Goal: Navigation & Orientation: Understand site structure

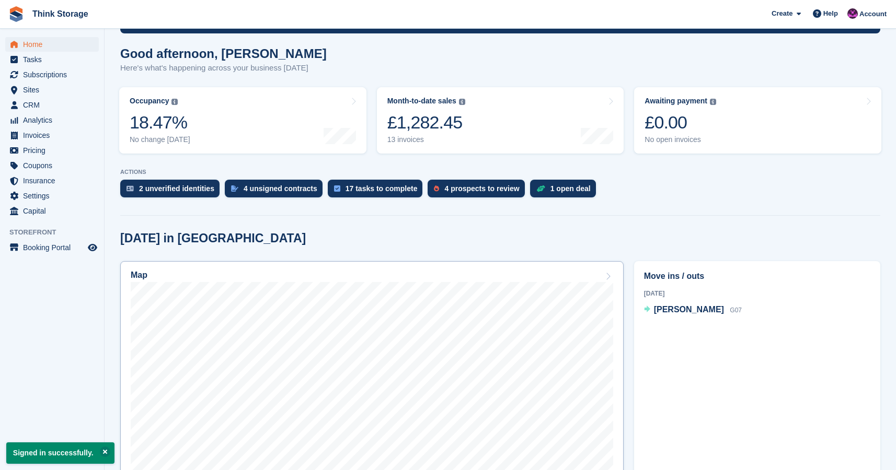
scroll to position [88, 0]
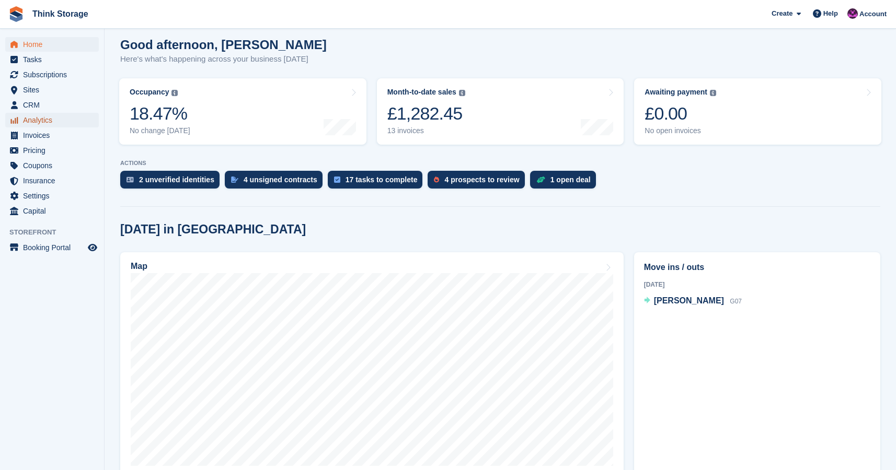
click at [40, 121] on span "Analytics" at bounding box center [54, 120] width 63 height 15
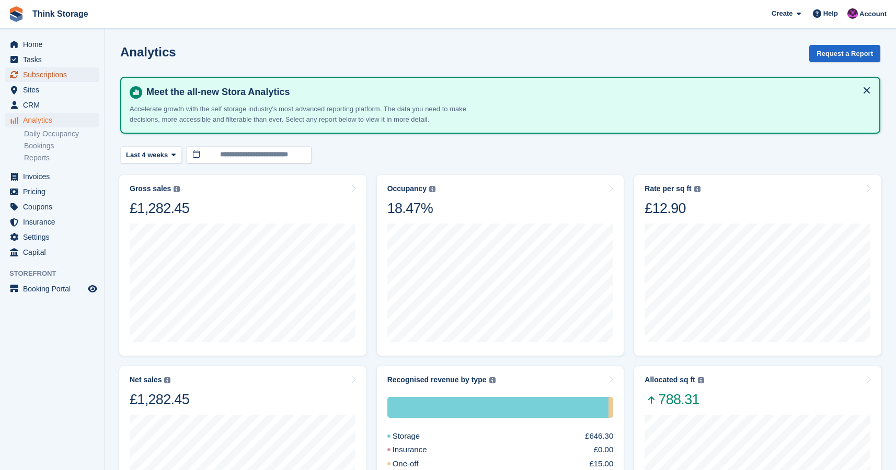
click at [50, 73] on span "Subscriptions" at bounding box center [54, 74] width 63 height 15
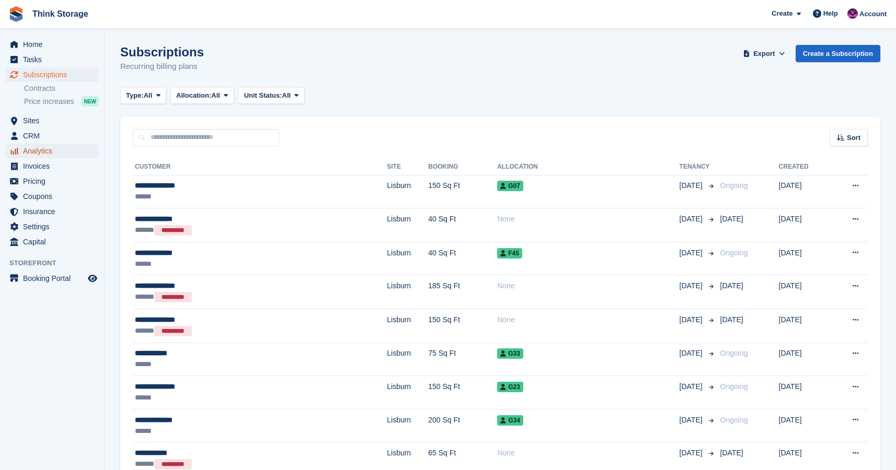
click at [47, 155] on span "Analytics" at bounding box center [54, 151] width 63 height 15
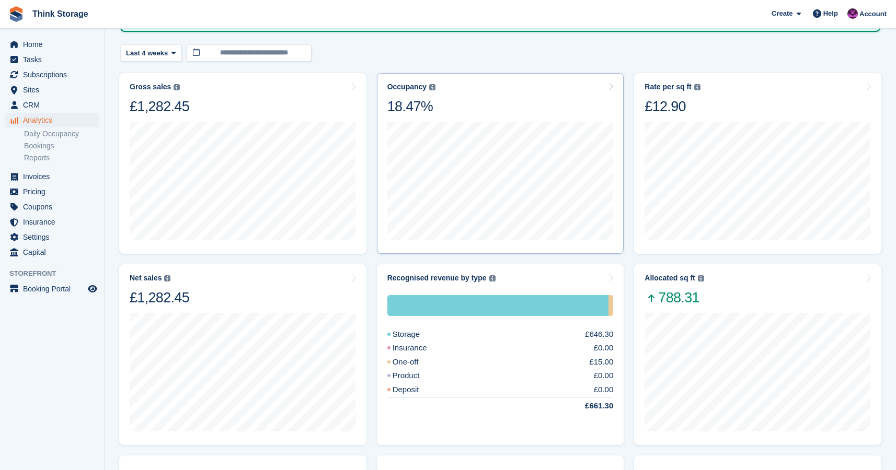
scroll to position [167, 0]
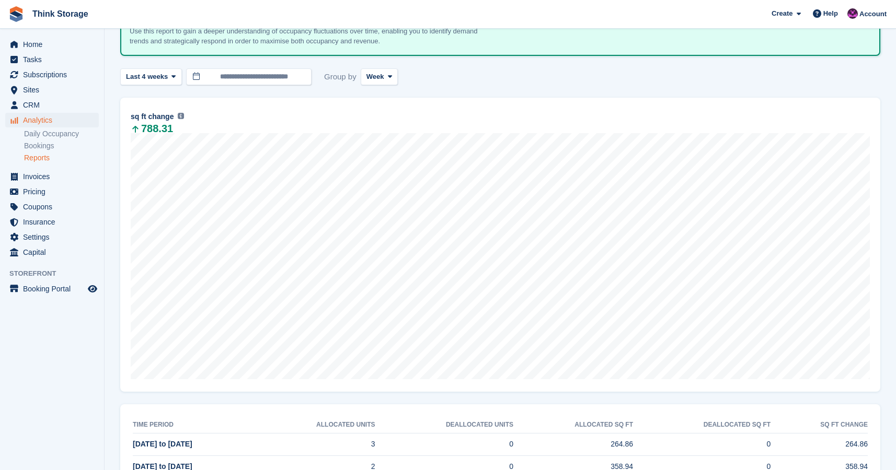
scroll to position [159, 0]
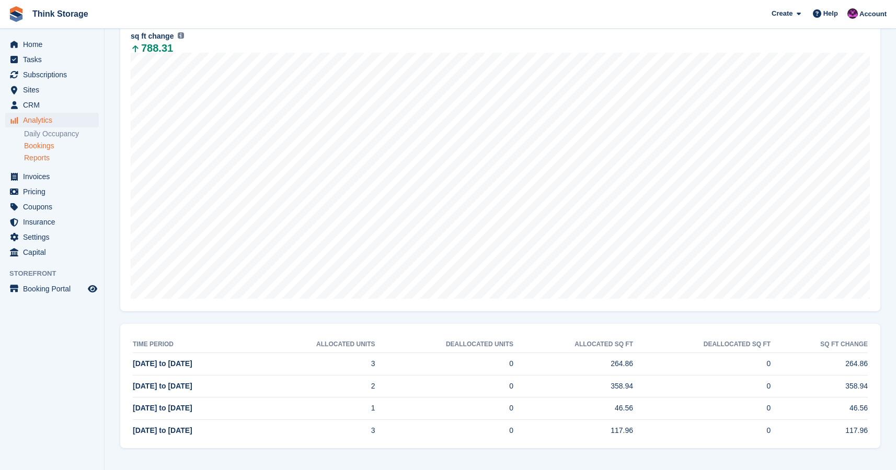
click at [57, 147] on link "Bookings" at bounding box center [61, 146] width 75 height 10
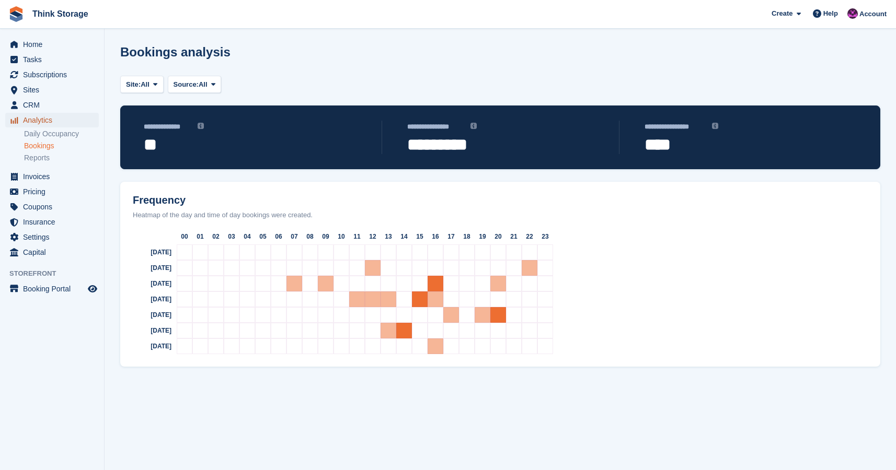
click at [56, 121] on span "Analytics" at bounding box center [54, 120] width 63 height 15
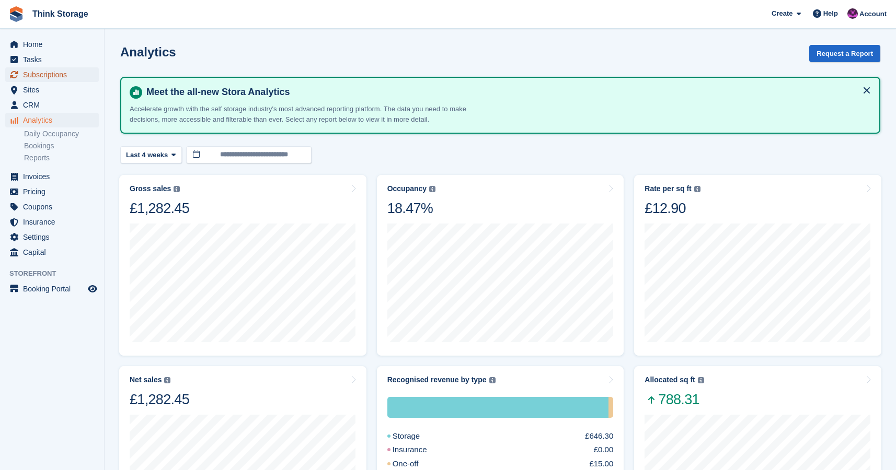
click at [51, 78] on span "Subscriptions" at bounding box center [54, 74] width 63 height 15
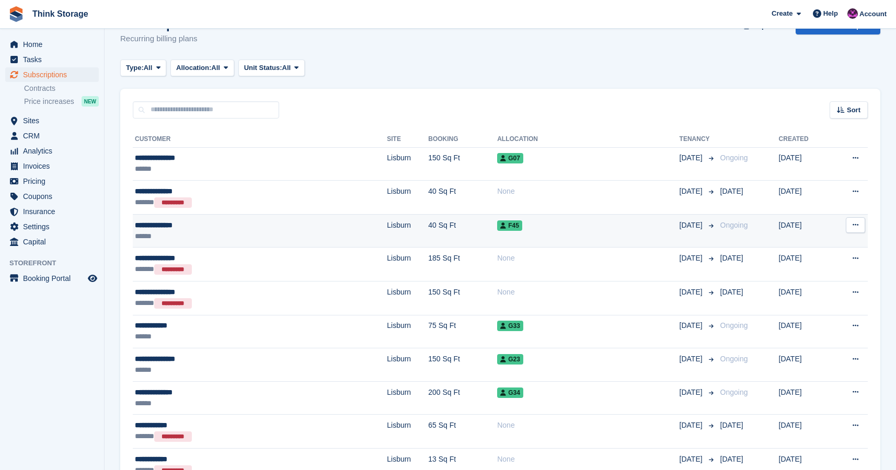
scroll to position [26, 0]
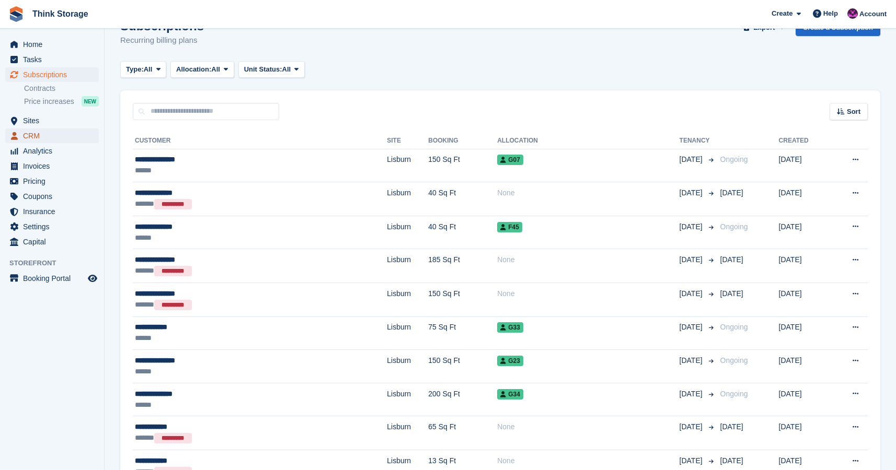
click at [44, 136] on span "CRM" at bounding box center [54, 136] width 63 height 15
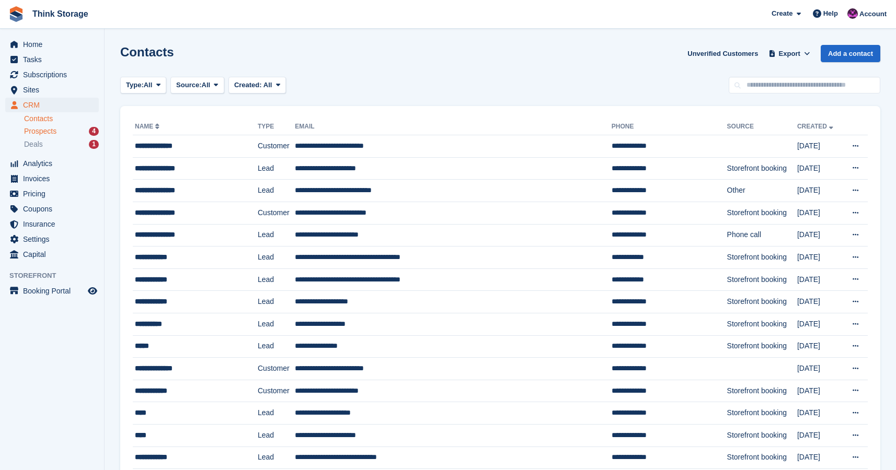
click at [43, 129] on span "Prospects" at bounding box center [40, 131] width 32 height 10
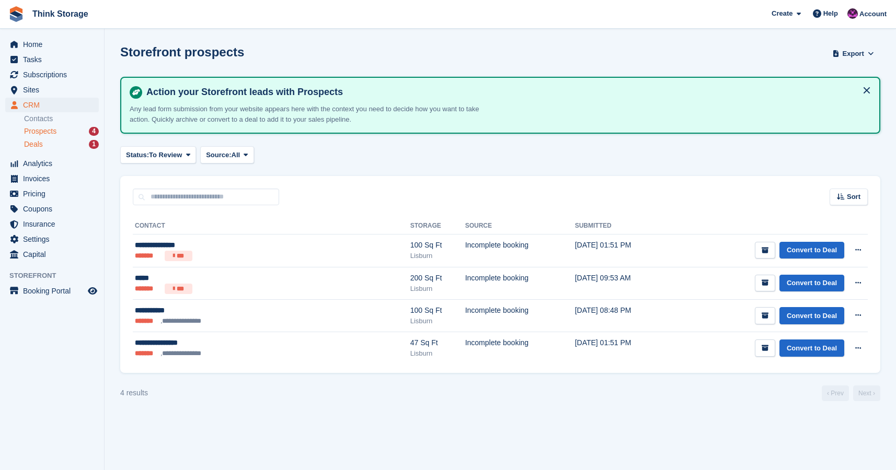
click at [43, 143] on div "Deals 1" at bounding box center [61, 145] width 75 height 10
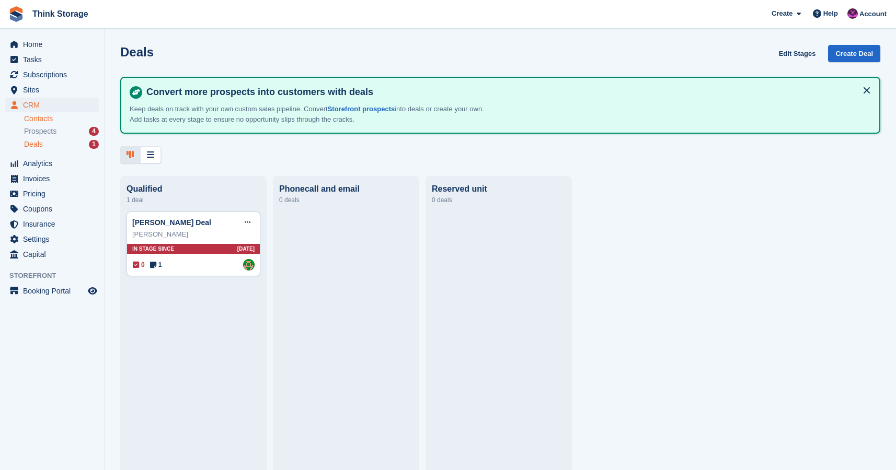
click at [40, 120] on link "Contacts" at bounding box center [61, 119] width 75 height 10
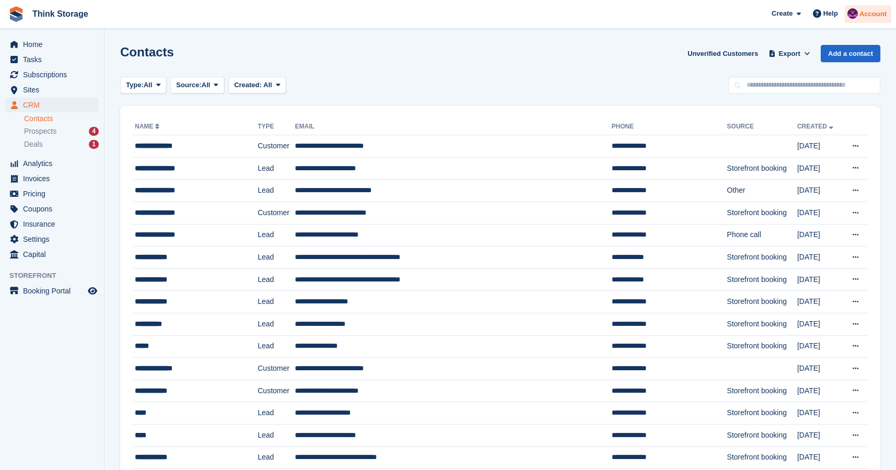
click at [864, 17] on span "Account" at bounding box center [872, 14] width 27 height 10
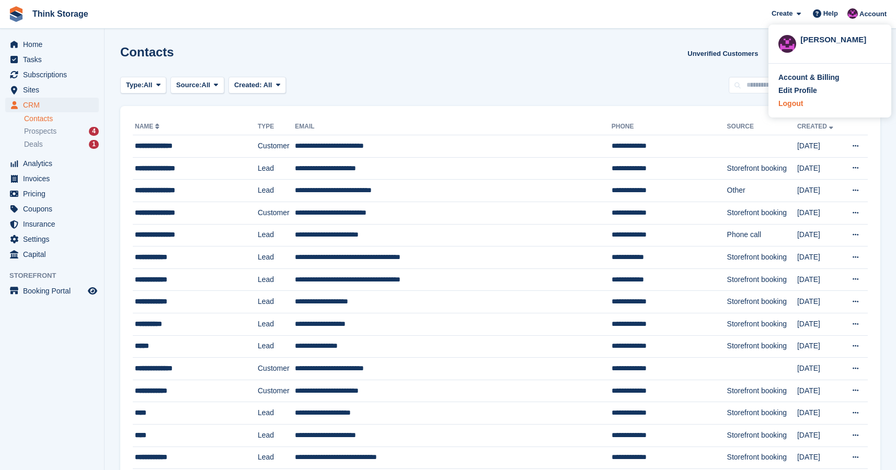
click at [804, 105] on div "Logout" at bounding box center [829, 103] width 103 height 11
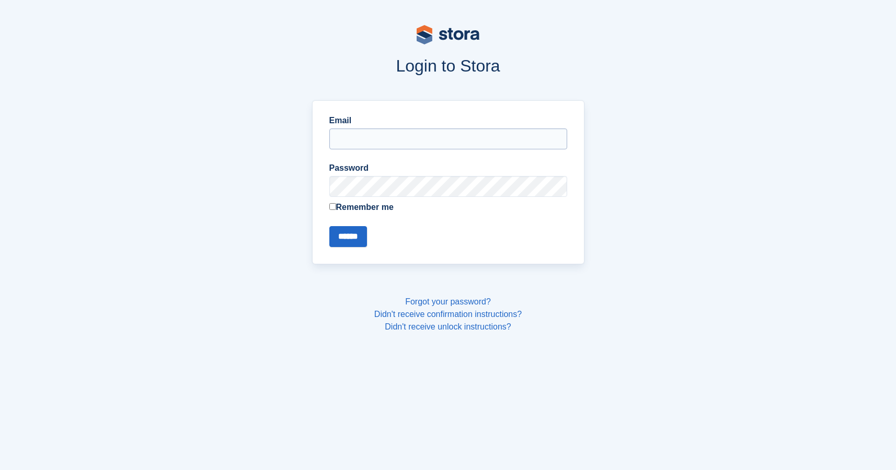
click at [462, 140] on input "Email" at bounding box center [448, 139] width 238 height 21
type input "**********"
click at [351, 242] on input "******" at bounding box center [348, 236] width 38 height 21
